Goal: Task Accomplishment & Management: Manage account settings

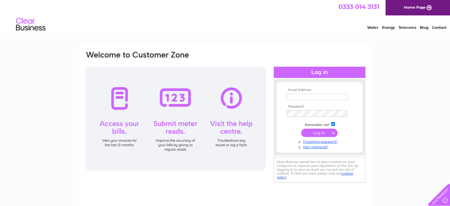
type input "m.kebabahouse@gmail.com"
click at [324, 134] on input "submit" at bounding box center [319, 132] width 36 height 8
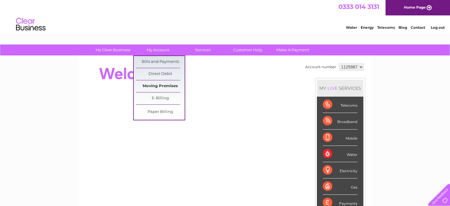
click at [167, 85] on link "Moving Premises" at bounding box center [160, 86] width 49 height 12
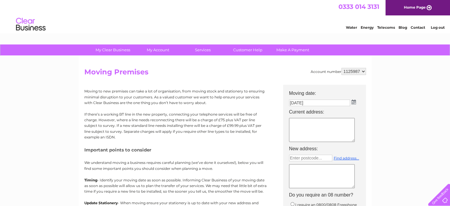
click at [444, 202] on div at bounding box center [438, 193] width 24 height 24
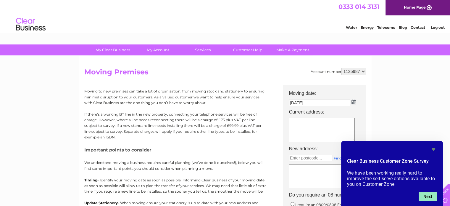
click at [431, 197] on button "Next" at bounding box center [428, 196] width 18 height 9
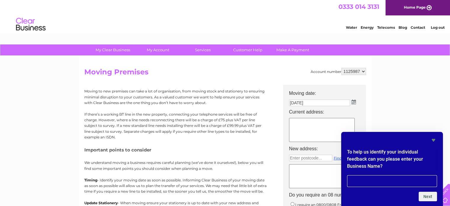
click at [434, 140] on icon "Hide survey" at bounding box center [434, 140] width 4 height 3
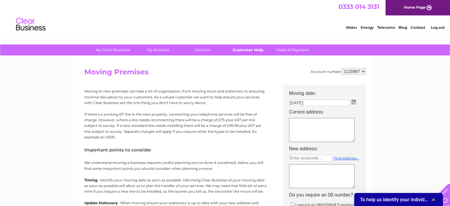
click at [246, 49] on link "Customer Help" at bounding box center [248, 49] width 49 height 11
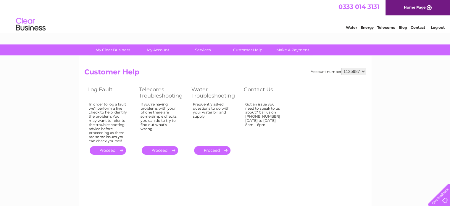
click at [419, 28] on link "Contact" at bounding box center [418, 27] width 15 height 4
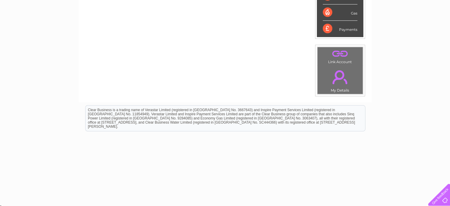
scroll to position [174, 0]
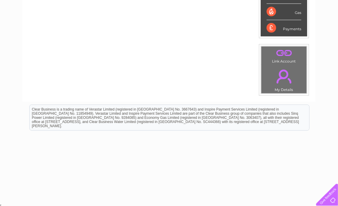
click at [213, 139] on html "Clear Business is a trading name of Verastar Limited (registered in [GEOGRAPHIC…" at bounding box center [169, 121] width 338 height 38
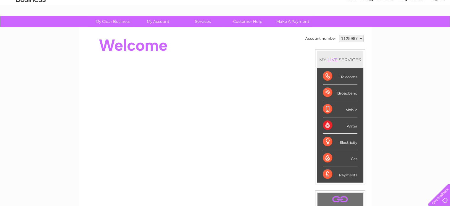
scroll to position [0, 0]
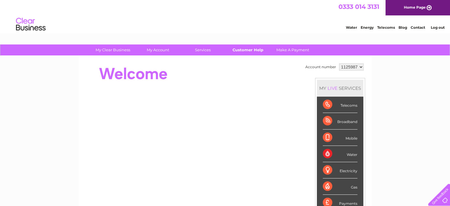
click at [248, 49] on link "Customer Help" at bounding box center [248, 49] width 49 height 11
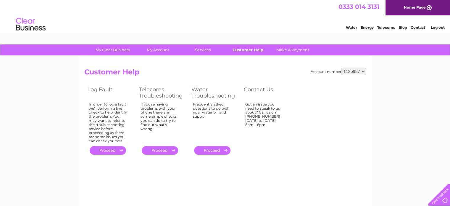
click at [252, 47] on link "Customer Help" at bounding box center [248, 49] width 49 height 11
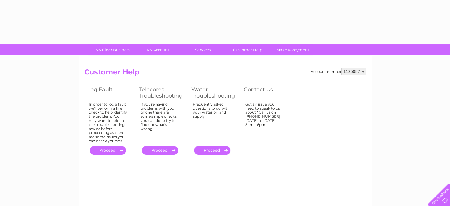
click at [205, 49] on link "Services" at bounding box center [203, 49] width 49 height 11
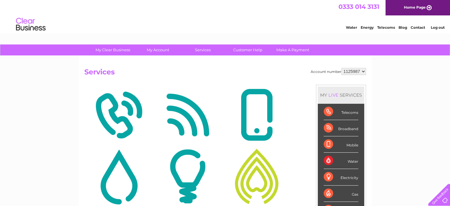
click at [329, 192] on div "Gas" at bounding box center [341, 193] width 35 height 16
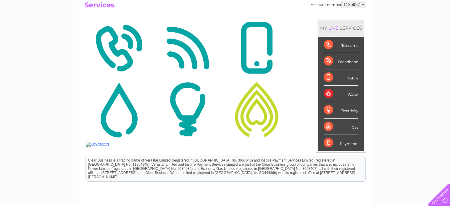
scroll to position [83, 0]
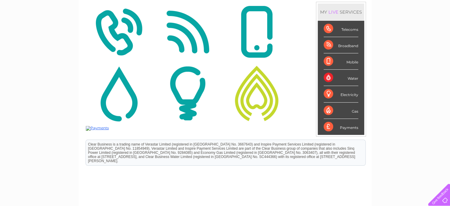
click at [116, 102] on img at bounding box center [119, 93] width 66 height 57
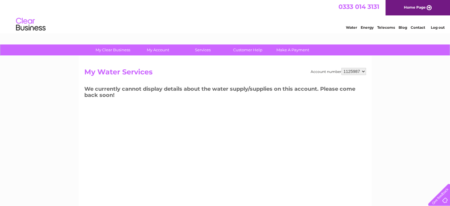
click at [352, 27] on link "Water" at bounding box center [351, 27] width 11 height 4
